Goal: Contribute content: Add original content to the website for others to see

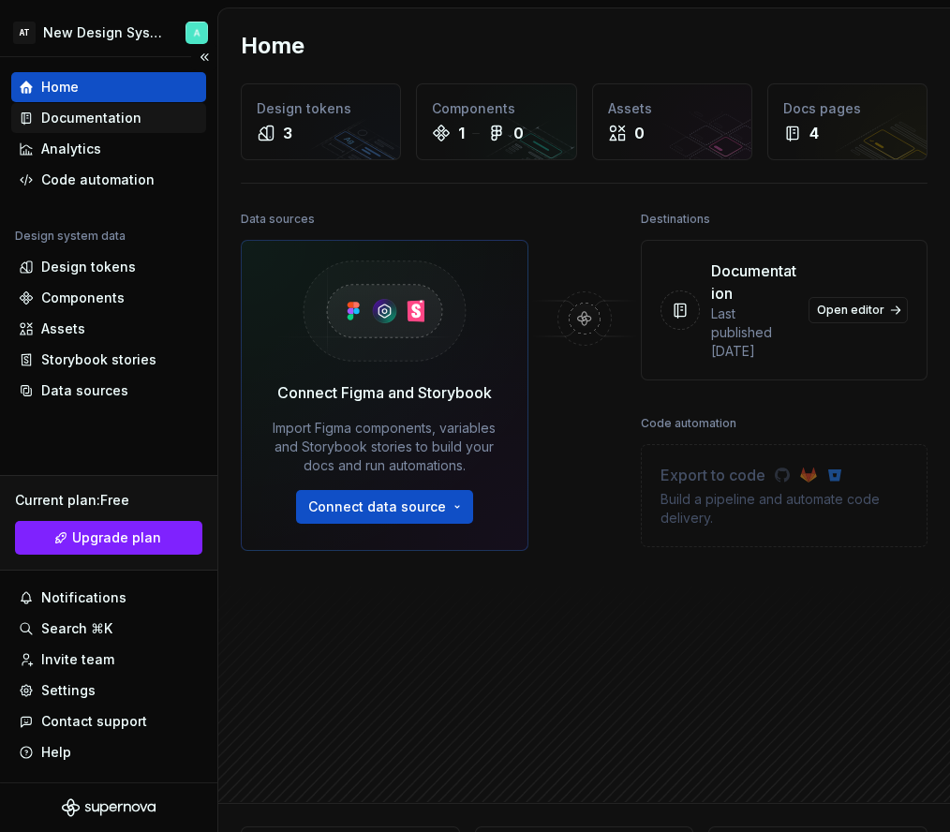
click at [107, 119] on div "Documentation" at bounding box center [91, 118] width 100 height 19
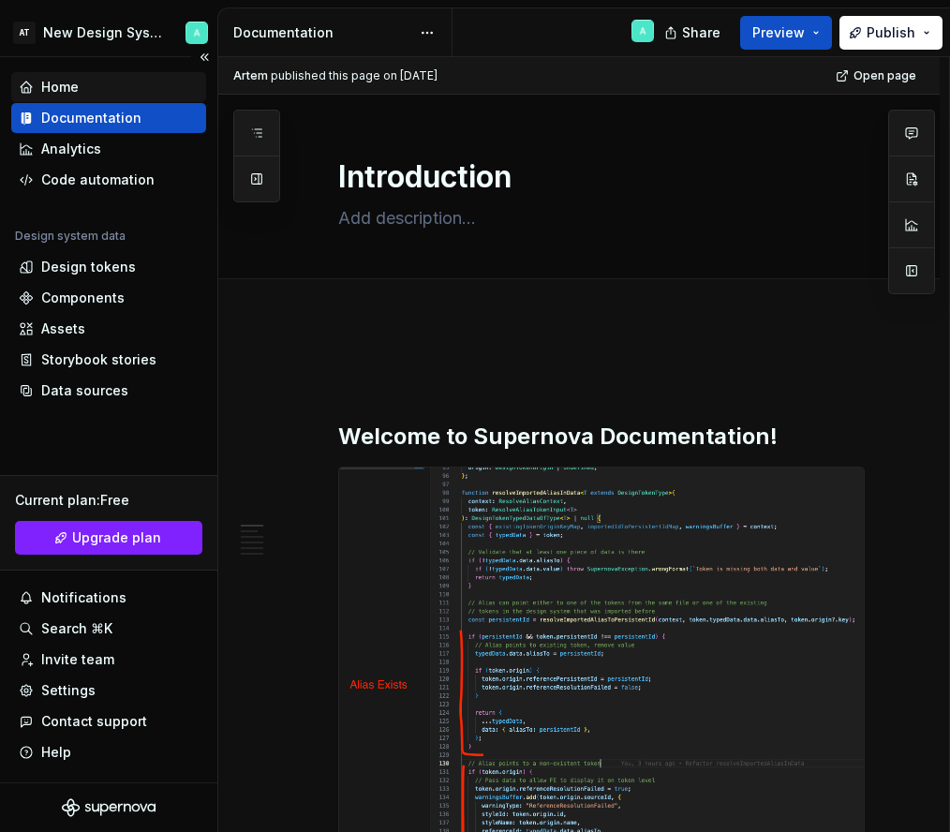
click at [111, 95] on div "Home" at bounding box center [109, 87] width 180 height 19
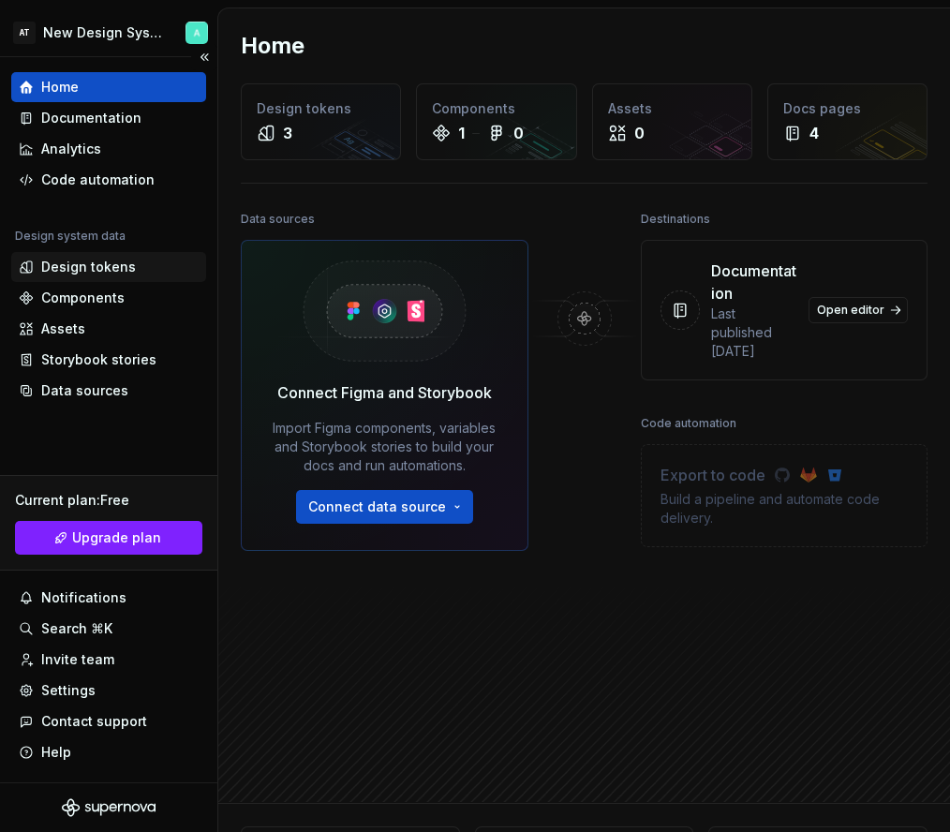
click at [128, 275] on div "Design tokens" at bounding box center [88, 267] width 95 height 19
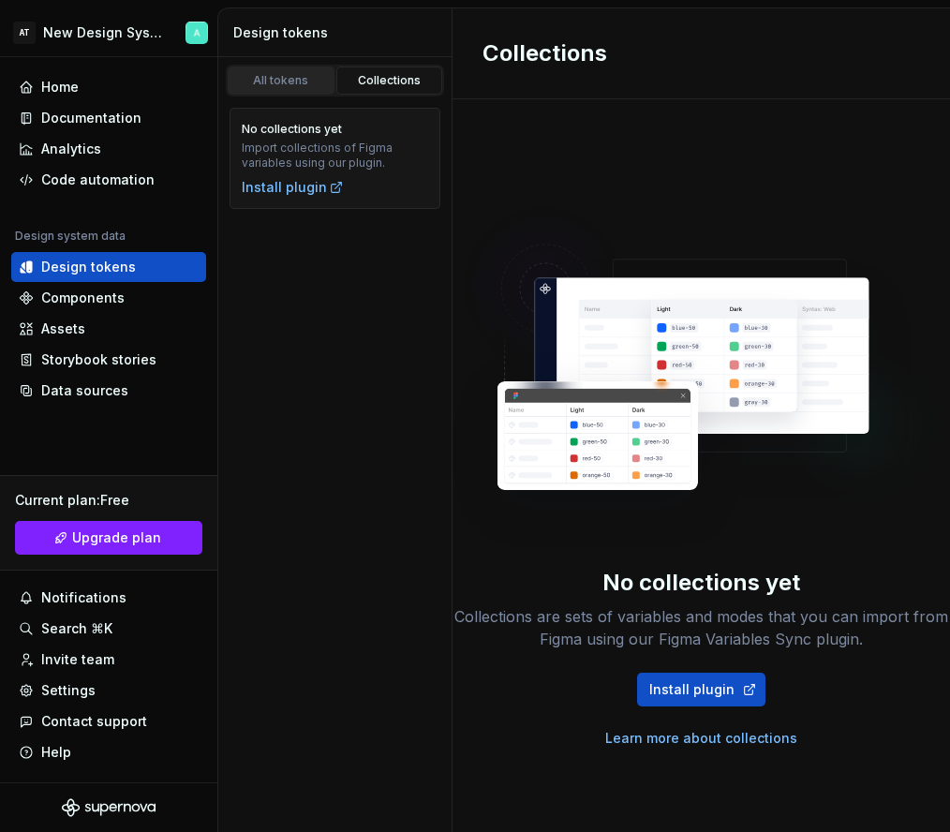
click at [299, 87] on div "All tokens" at bounding box center [281, 80] width 94 height 15
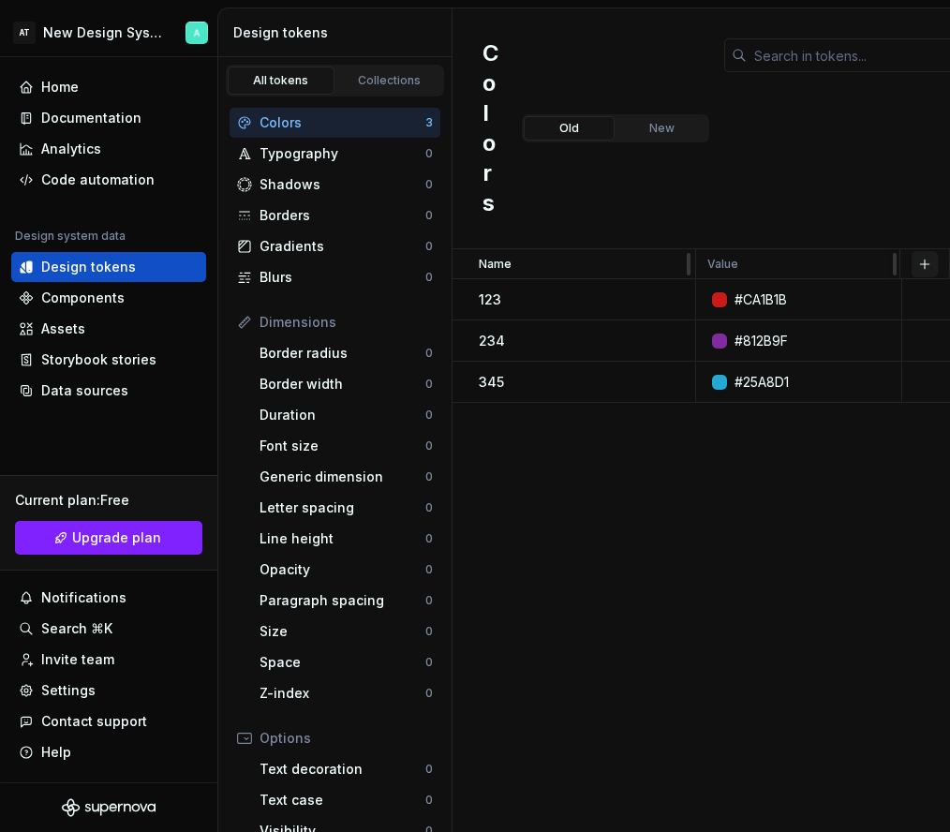
click at [932, 259] on button "button" at bounding box center [924, 264] width 26 height 26
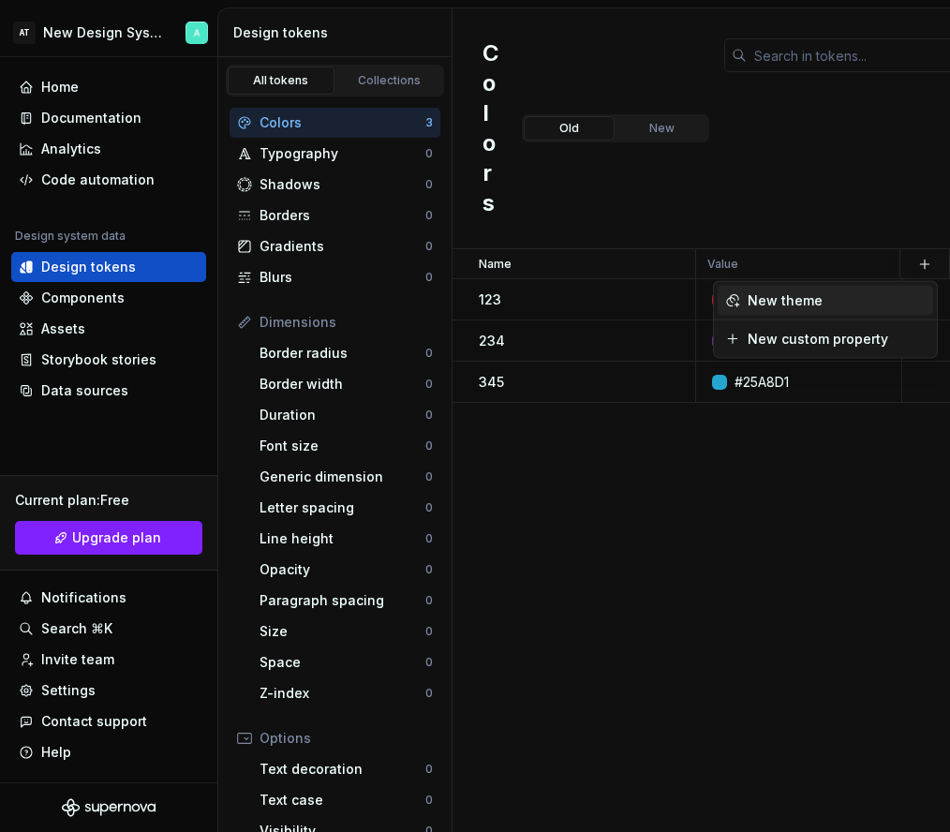
click at [827, 304] on div "New theme" at bounding box center [836, 300] width 178 height 19
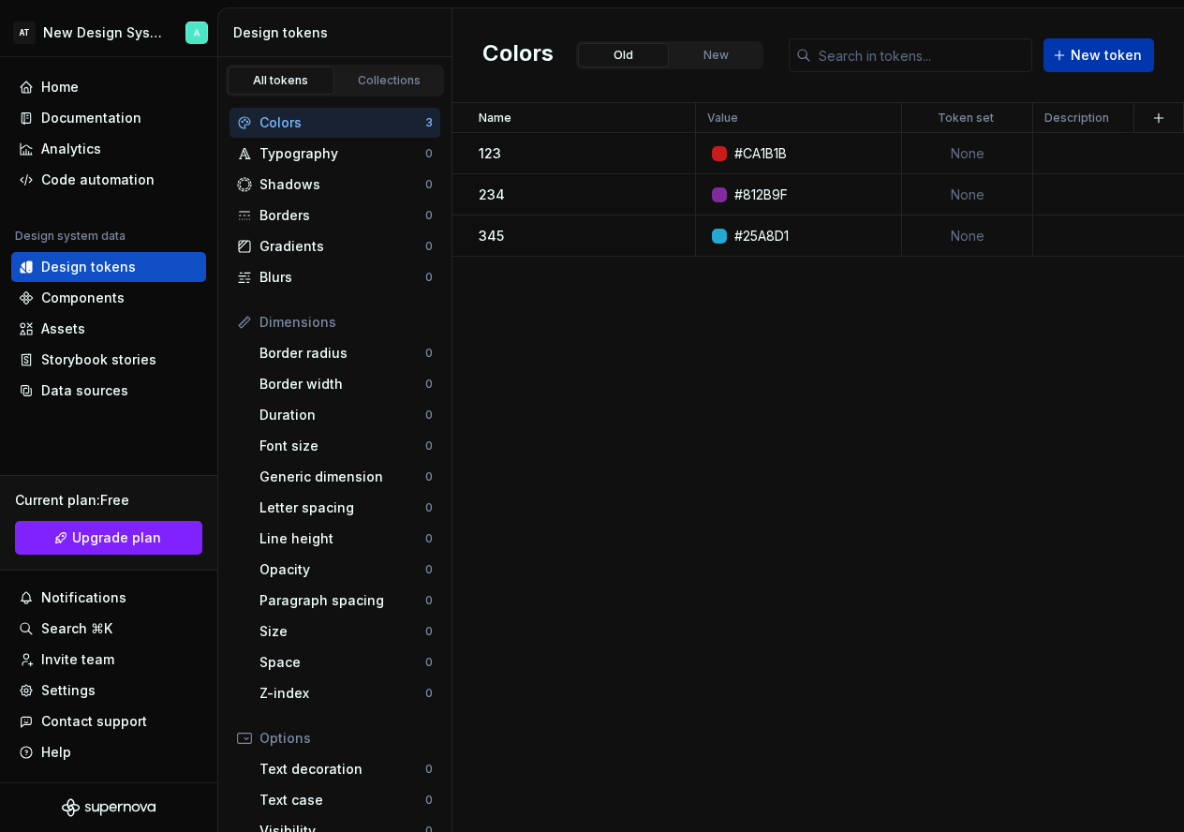
click at [1119, 52] on span "New token" at bounding box center [1106, 55] width 71 height 19
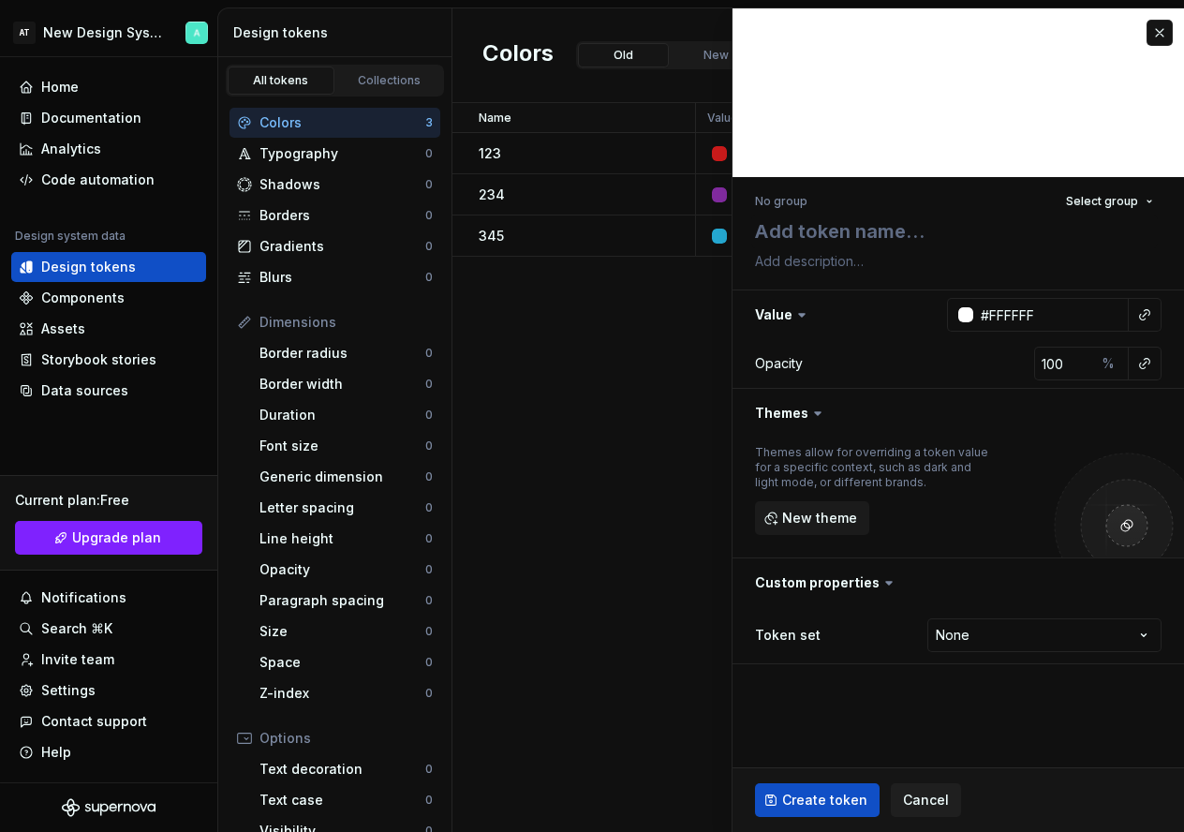
type textarea "*"
type textarea "a"
type textarea "*"
type textarea "as"
type textarea "*"
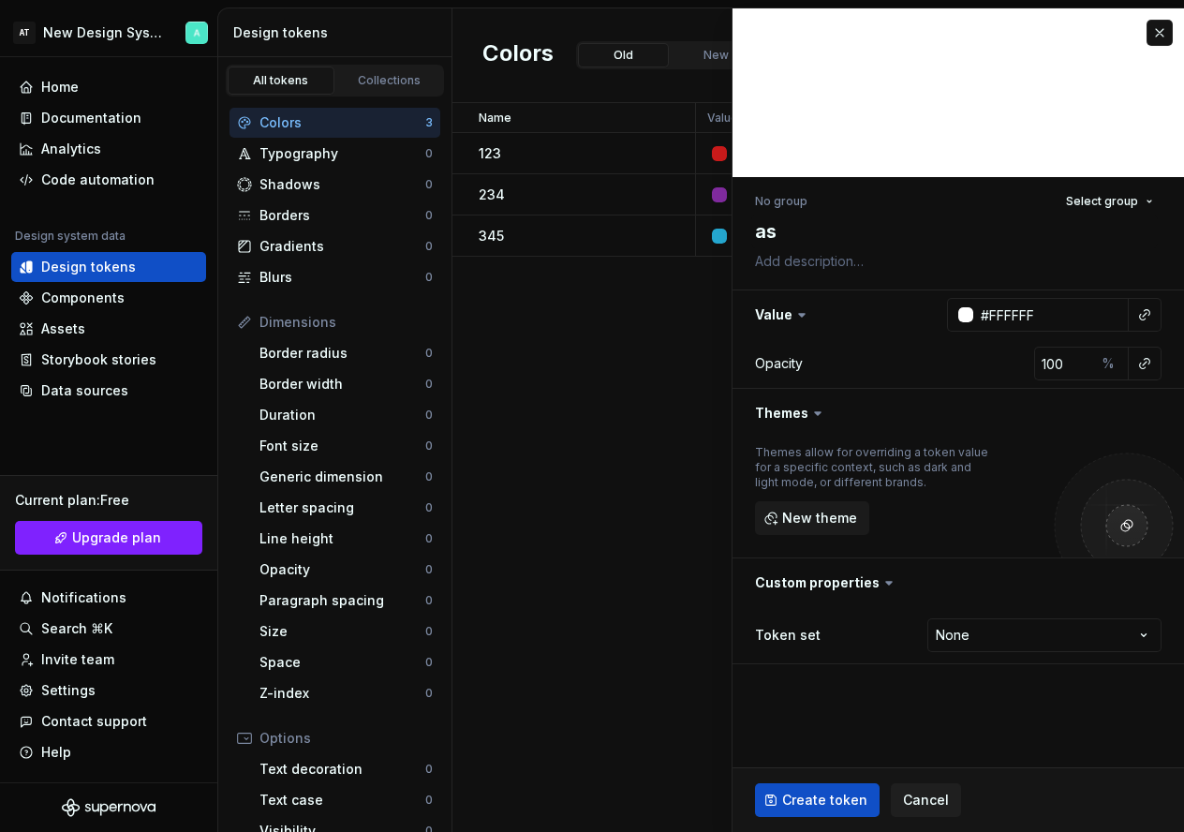
type textarea "asd"
type textarea "*"
type textarea "asda"
type textarea "*"
type textarea "asdas"
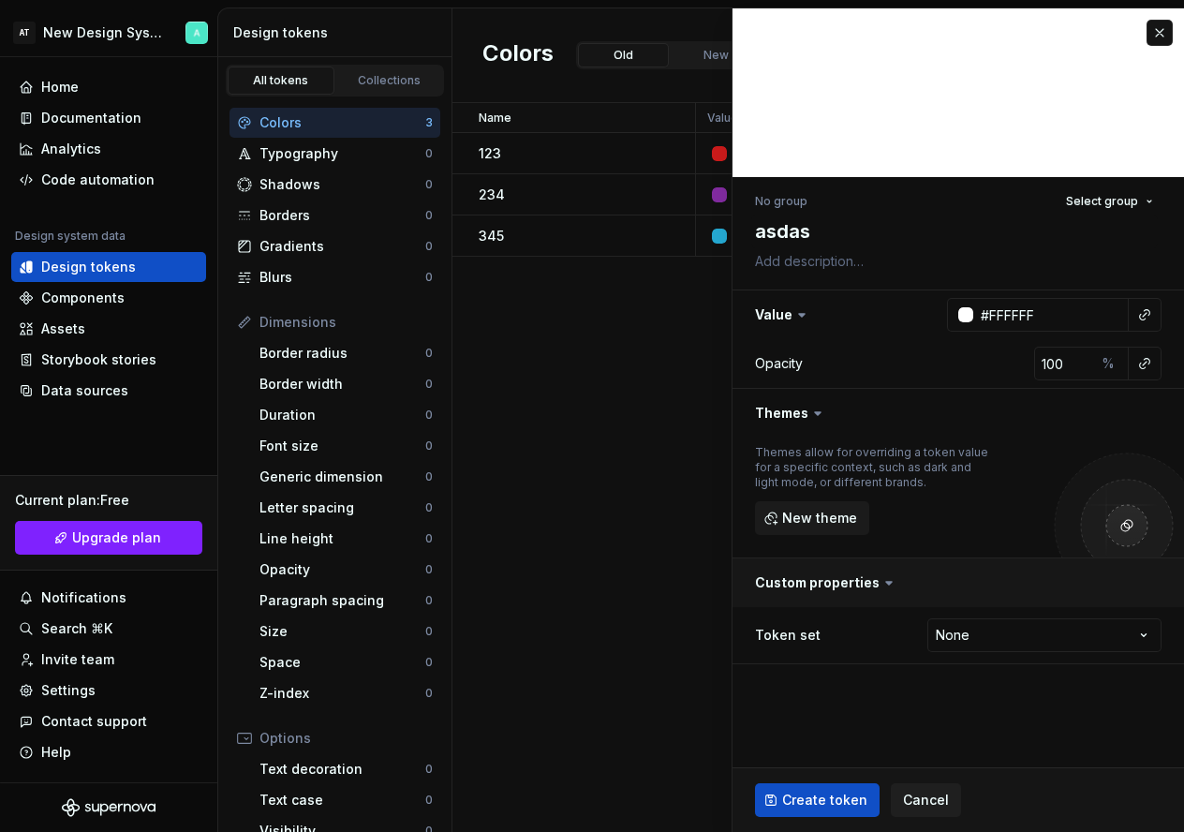
type textarea "*"
type textarea "asdasd"
click at [810, 798] on span "Create token" at bounding box center [824, 800] width 85 height 19
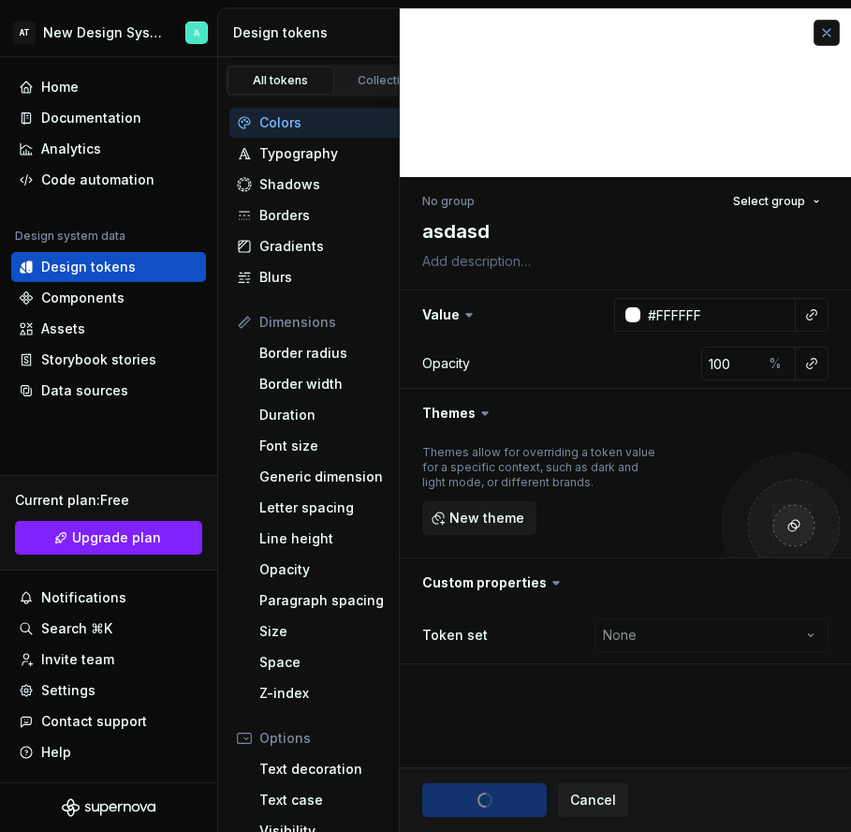
click at [820, 37] on button "button" at bounding box center [827, 33] width 26 height 26
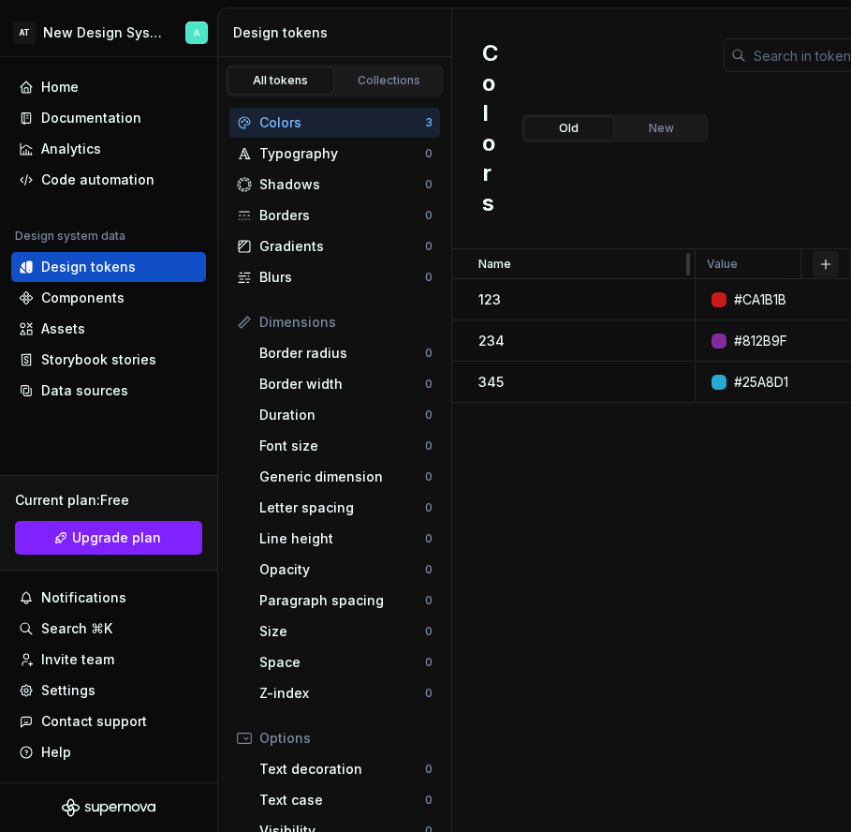
click at [829, 261] on button "button" at bounding box center [826, 264] width 26 height 26
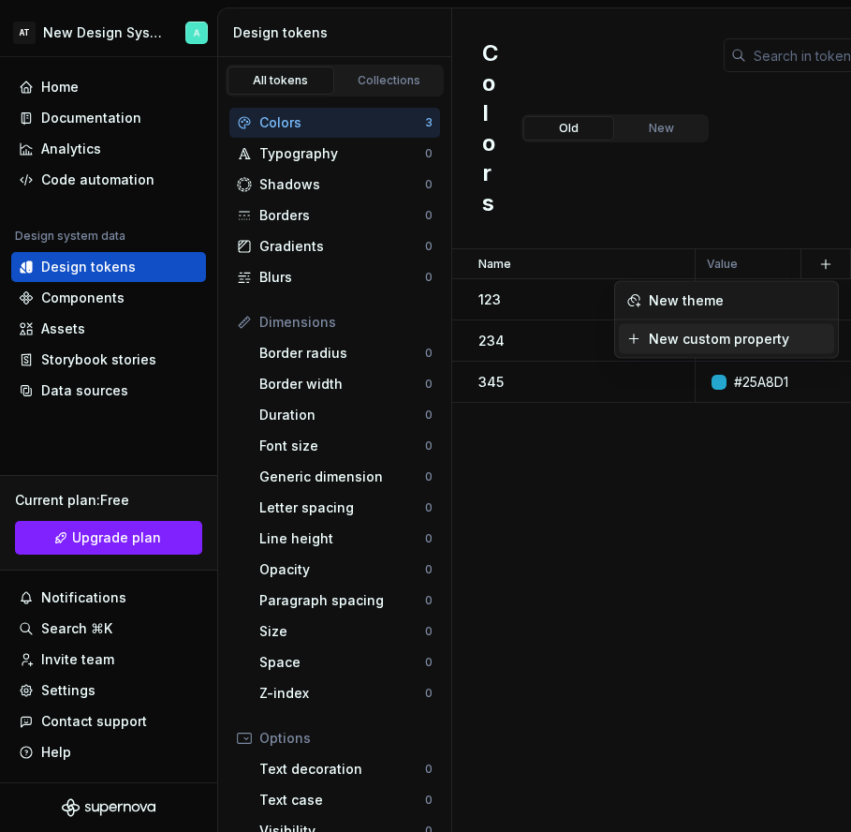
click at [733, 423] on div "Name Value Token set Description Last updated 123 #CA1B1B None almost [DATE] 23…" at bounding box center [651, 540] width 399 height 583
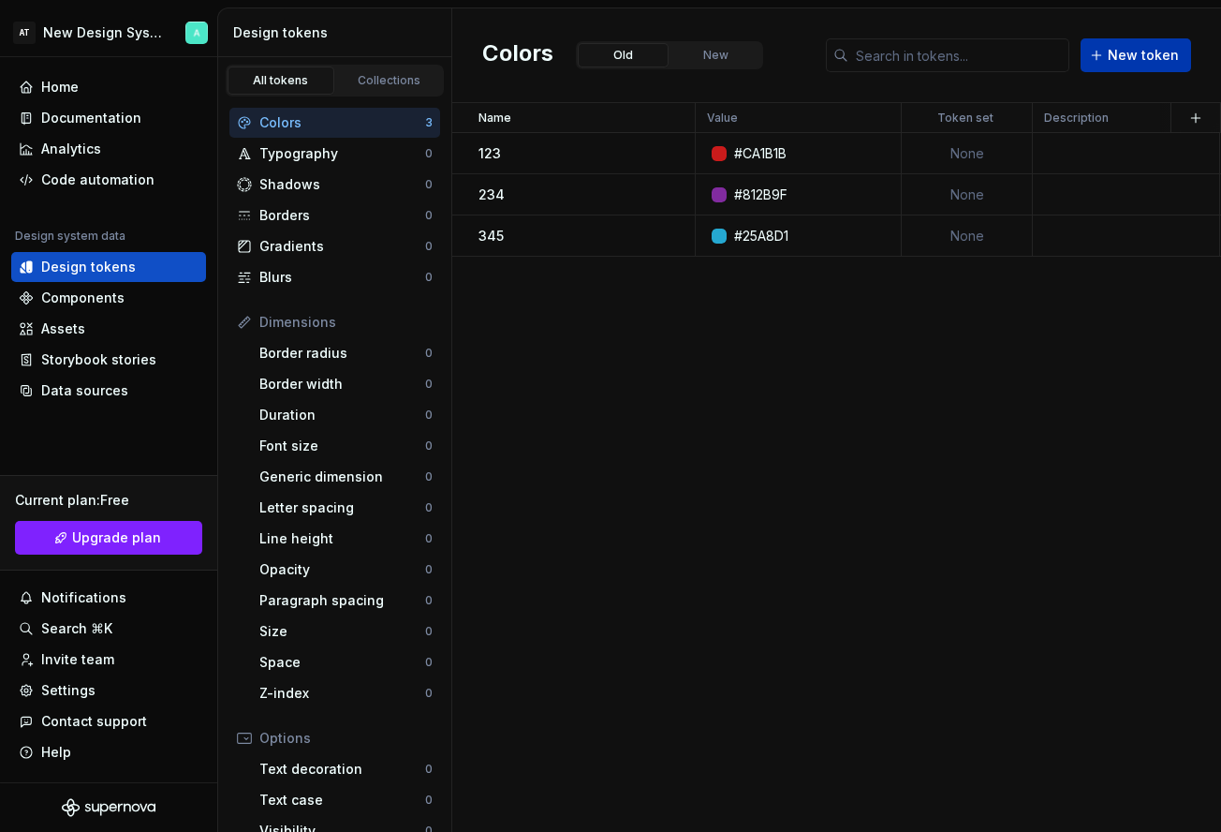
click at [1147, 63] on span "New token" at bounding box center [1143, 55] width 71 height 19
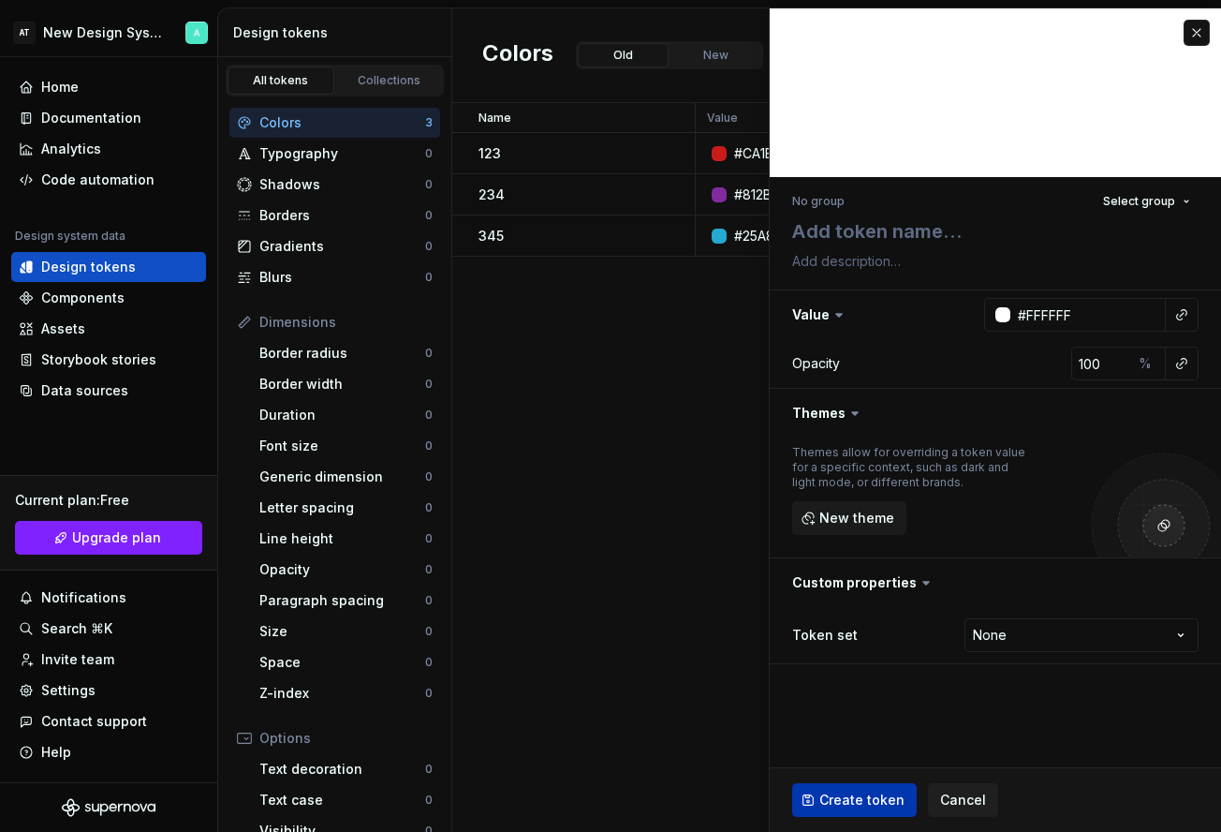
click at [833, 796] on span "Create token" at bounding box center [862, 800] width 85 height 19
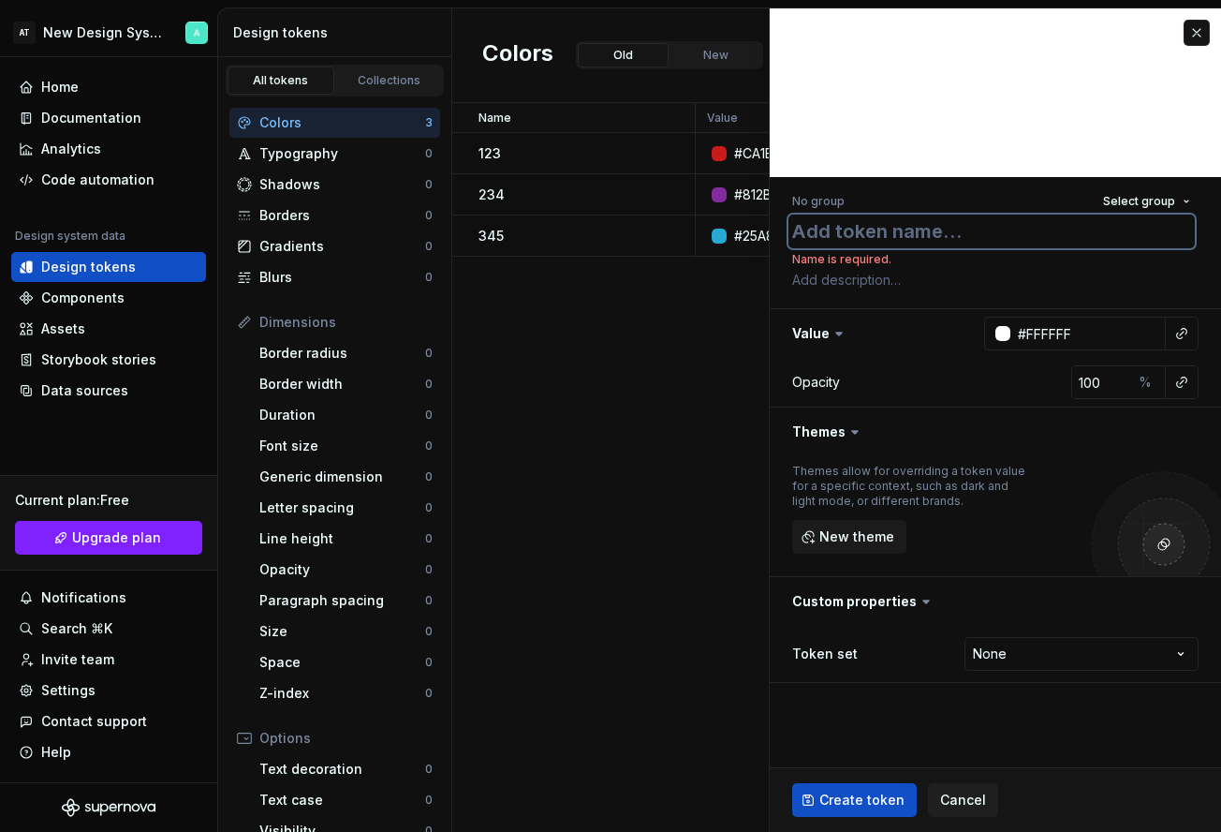
click at [938, 238] on textarea at bounding box center [992, 231] width 407 height 34
type textarea "*"
type textarea "a"
type textarea "*"
type textarea "as"
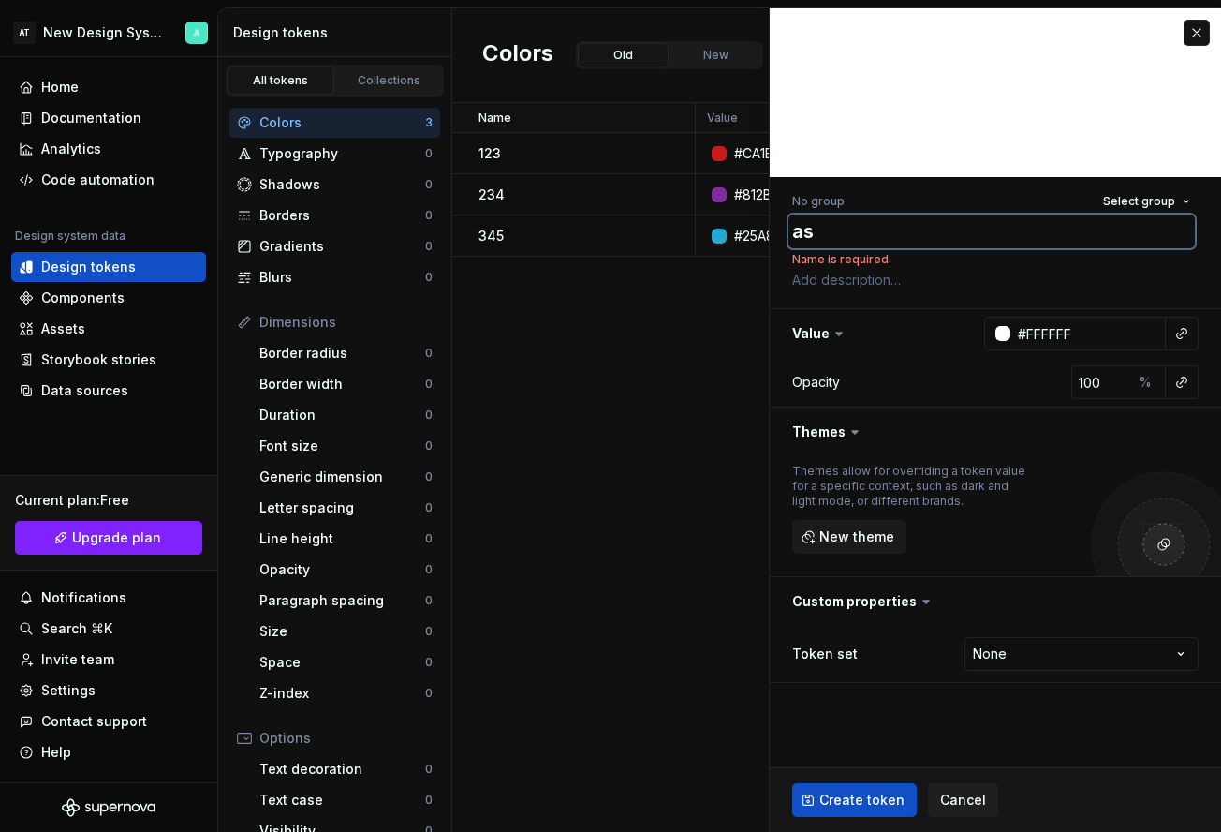
type textarea "*"
type textarea "asd"
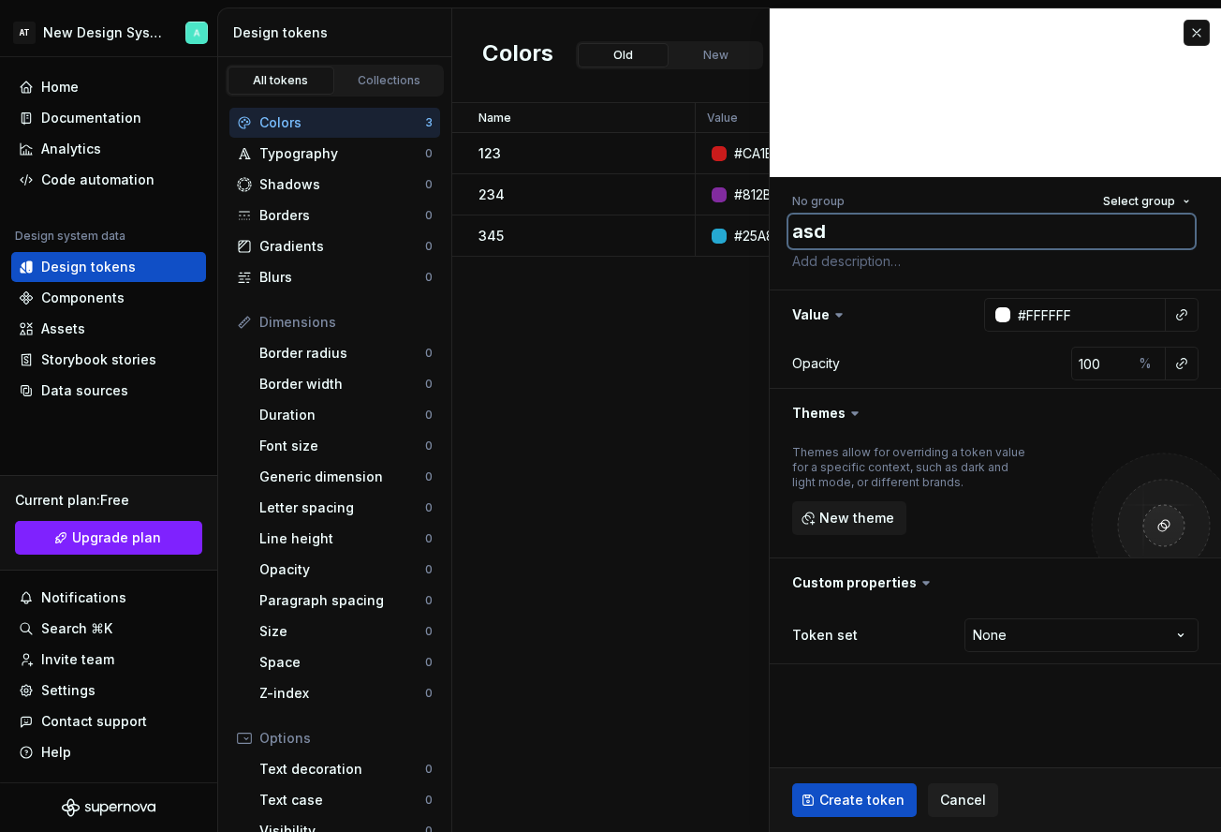
type textarea "*"
type textarea "asda"
type textarea "*"
type textarea "asdas"
type textarea "*"
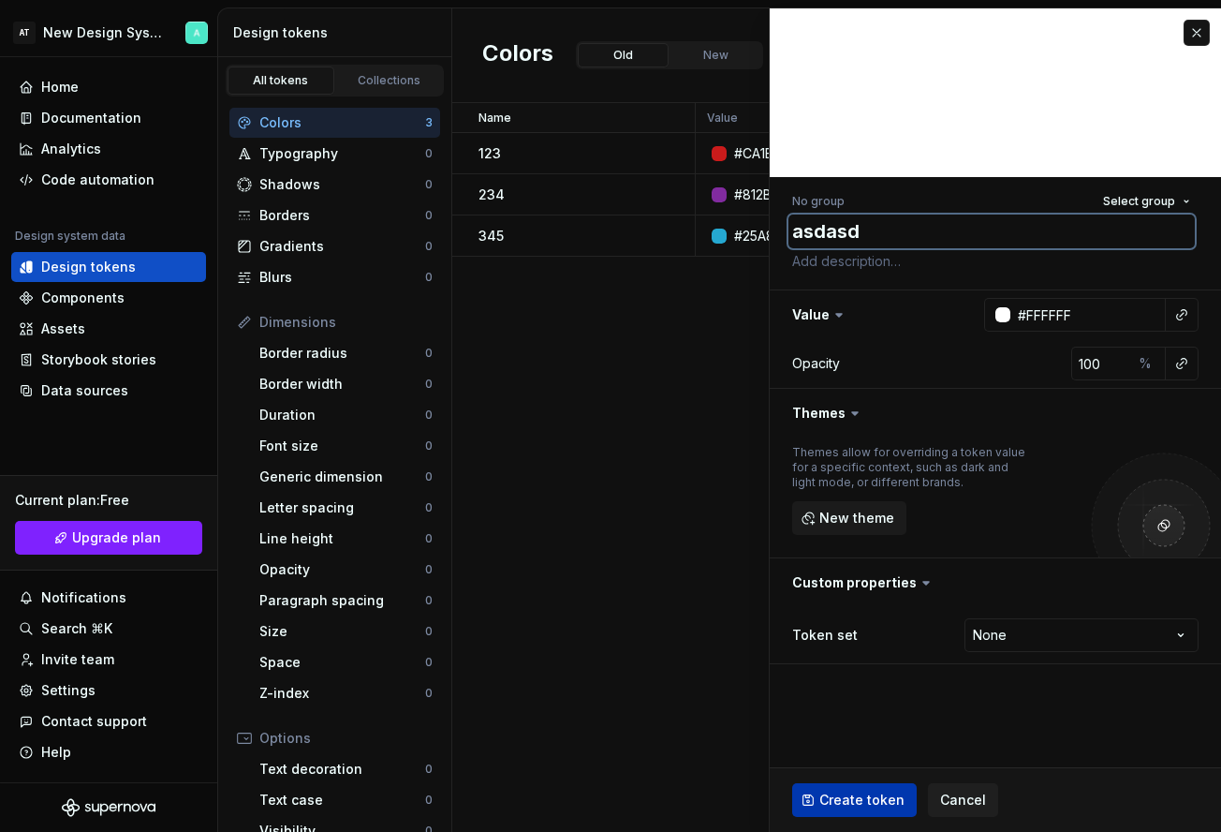
type textarea "asdasd"
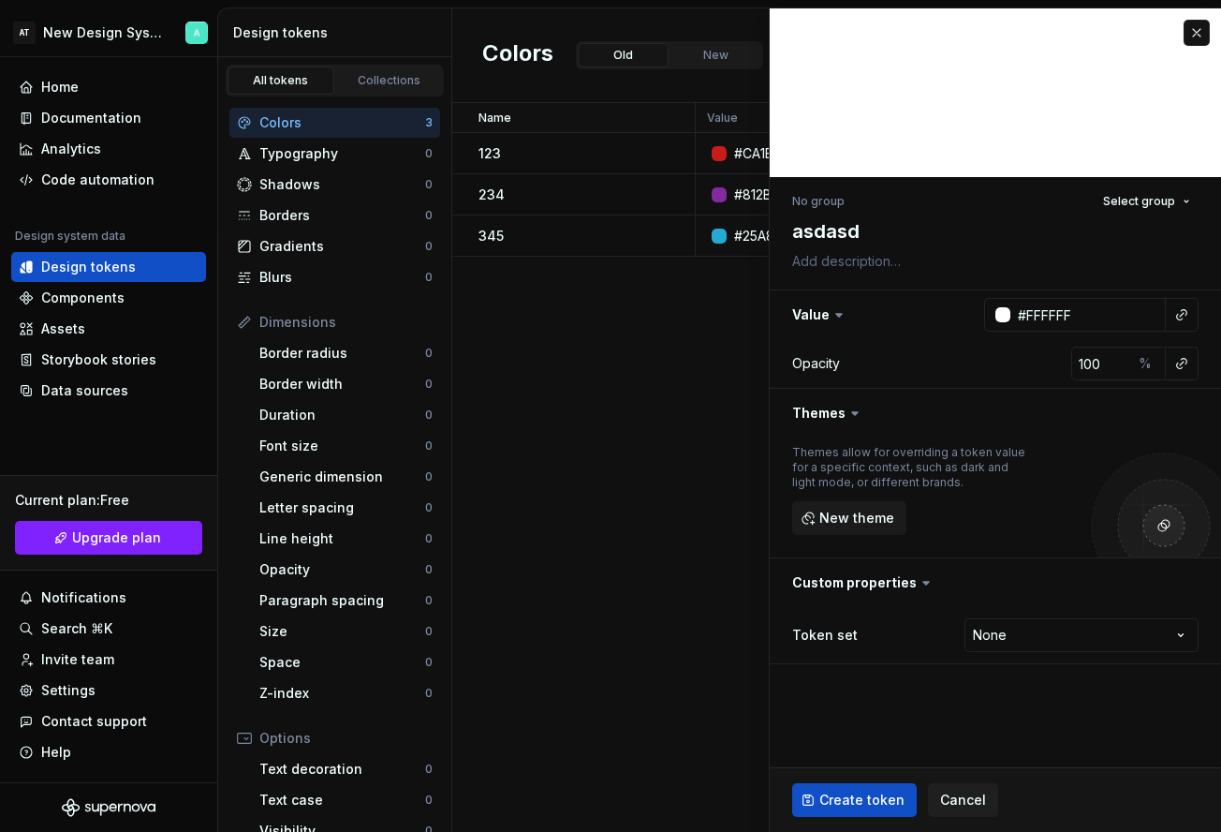
click at [865, 792] on span "Create token" at bounding box center [862, 800] width 85 height 19
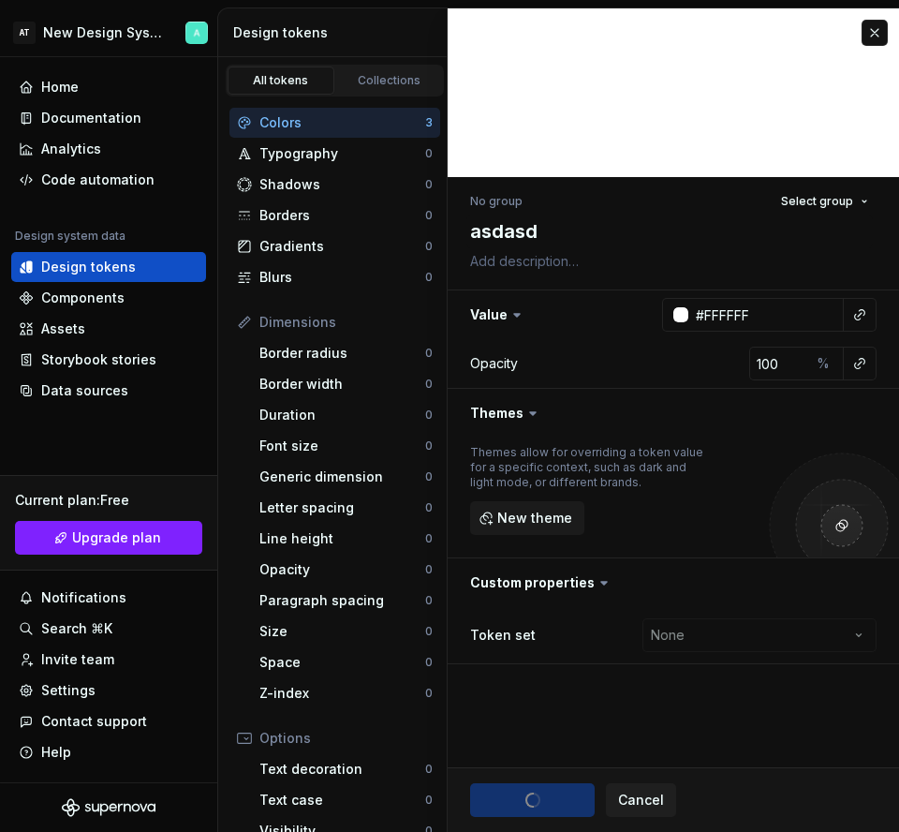
type textarea "*"
